Goal: Find specific page/section: Find specific page/section

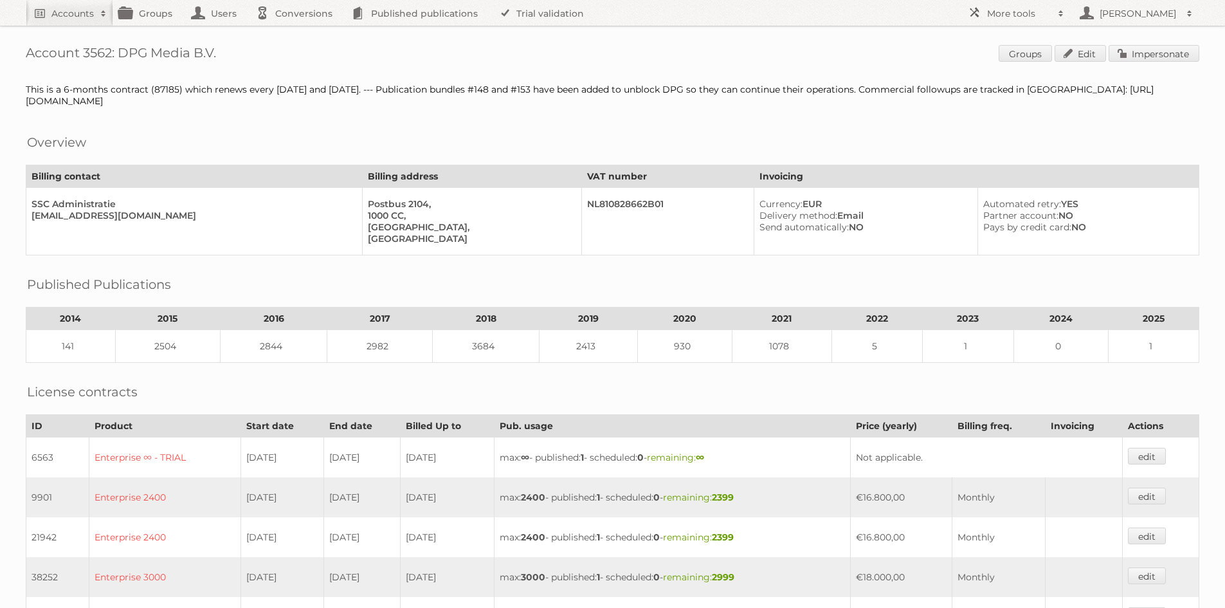
click at [47, 22] on link "Accounts" at bounding box center [69, 13] width 87 height 26
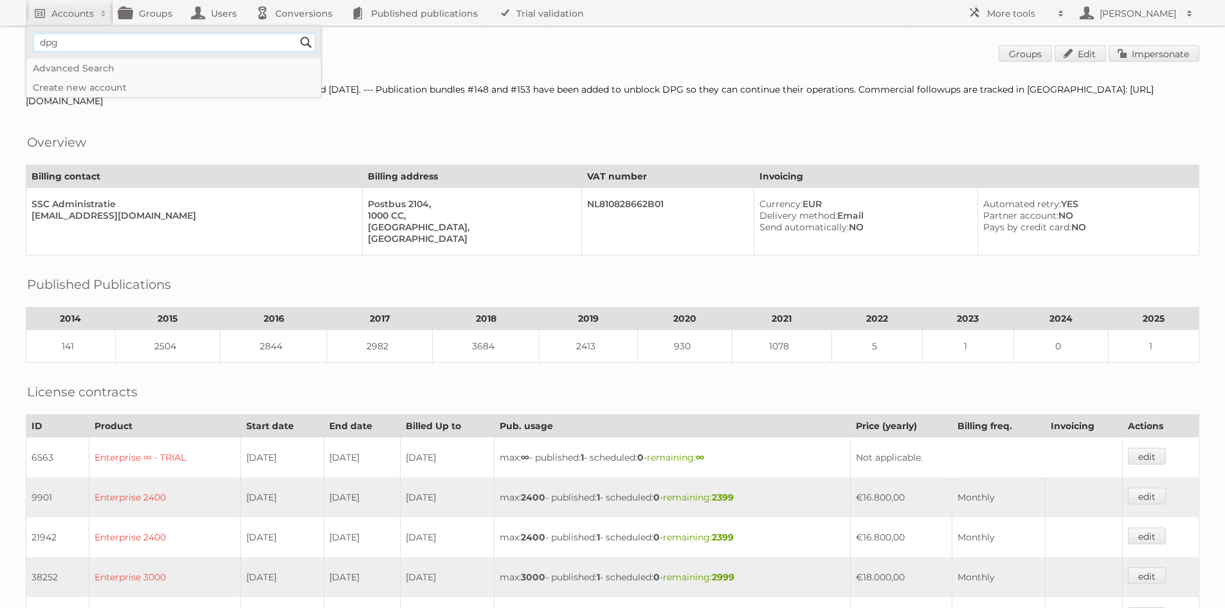
click at [101, 37] on input"] "dpg" at bounding box center [174, 42] width 283 height 19
type input"] "vomar"
